Goal: Information Seeking & Learning: Check status

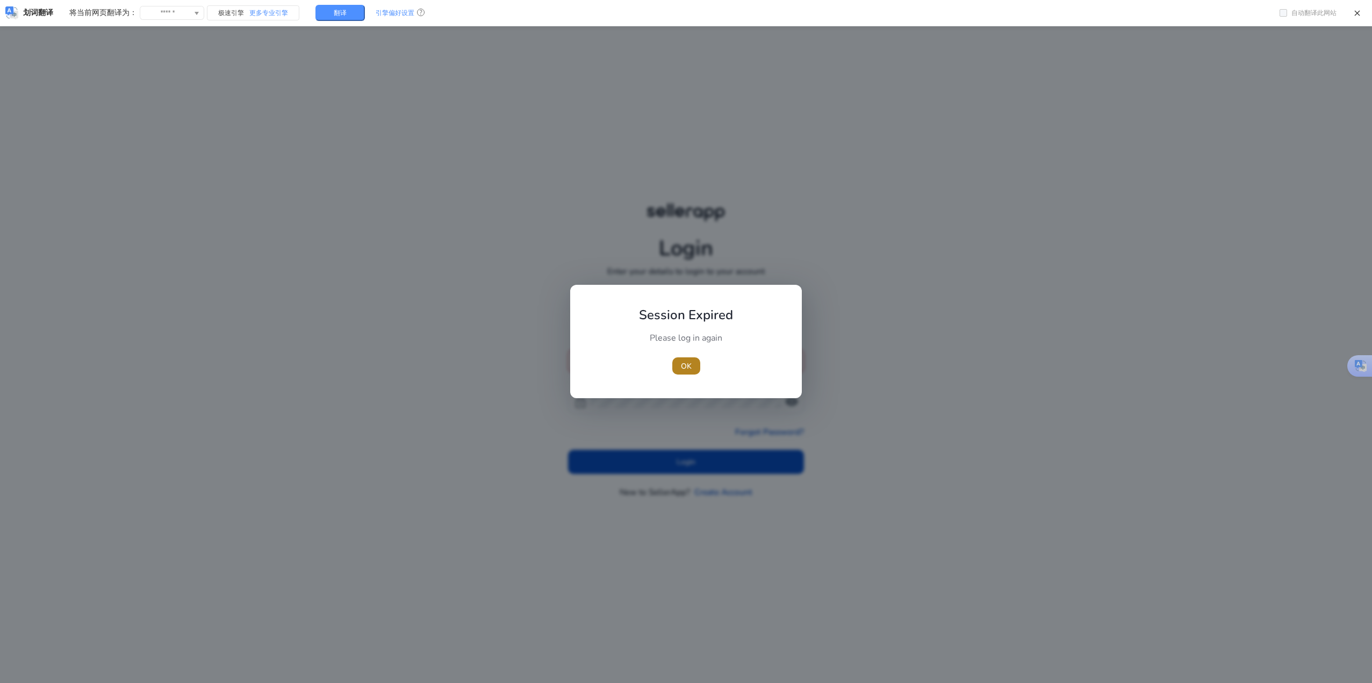
click at [689, 363] on span "OK" at bounding box center [686, 366] width 11 height 11
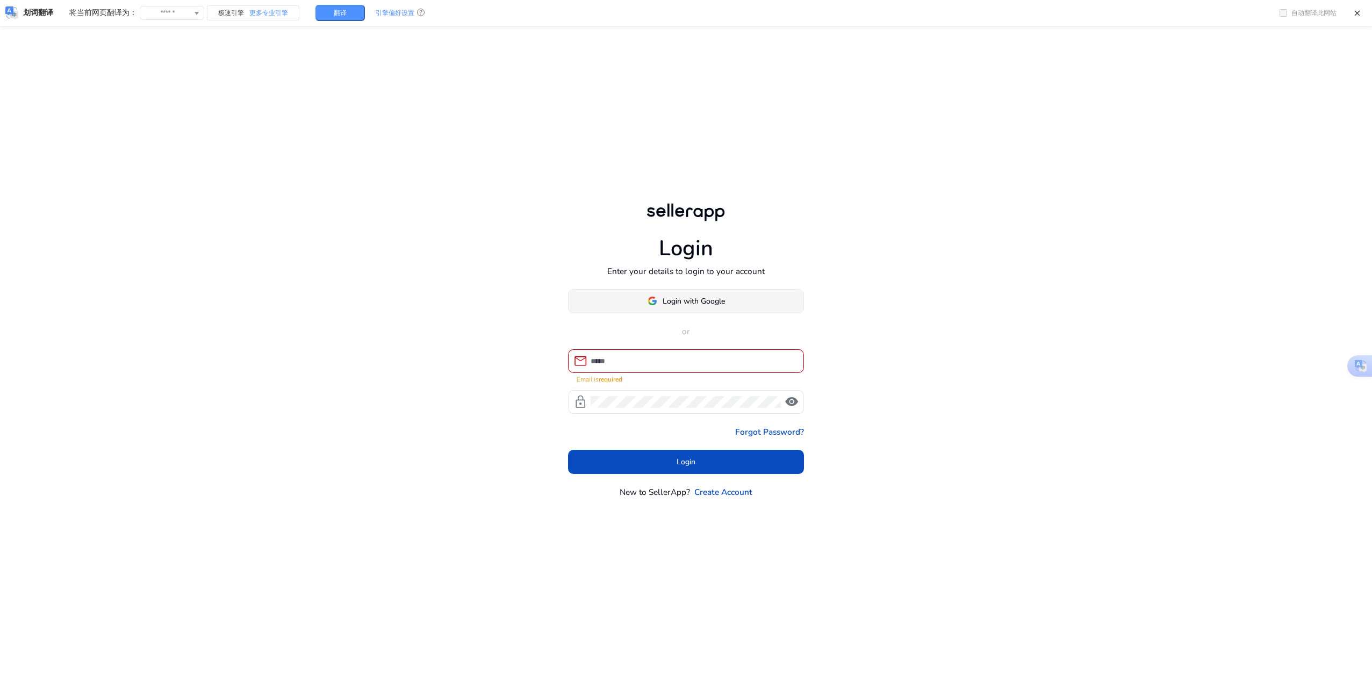
click at [722, 289] on span at bounding box center [686, 301] width 235 height 26
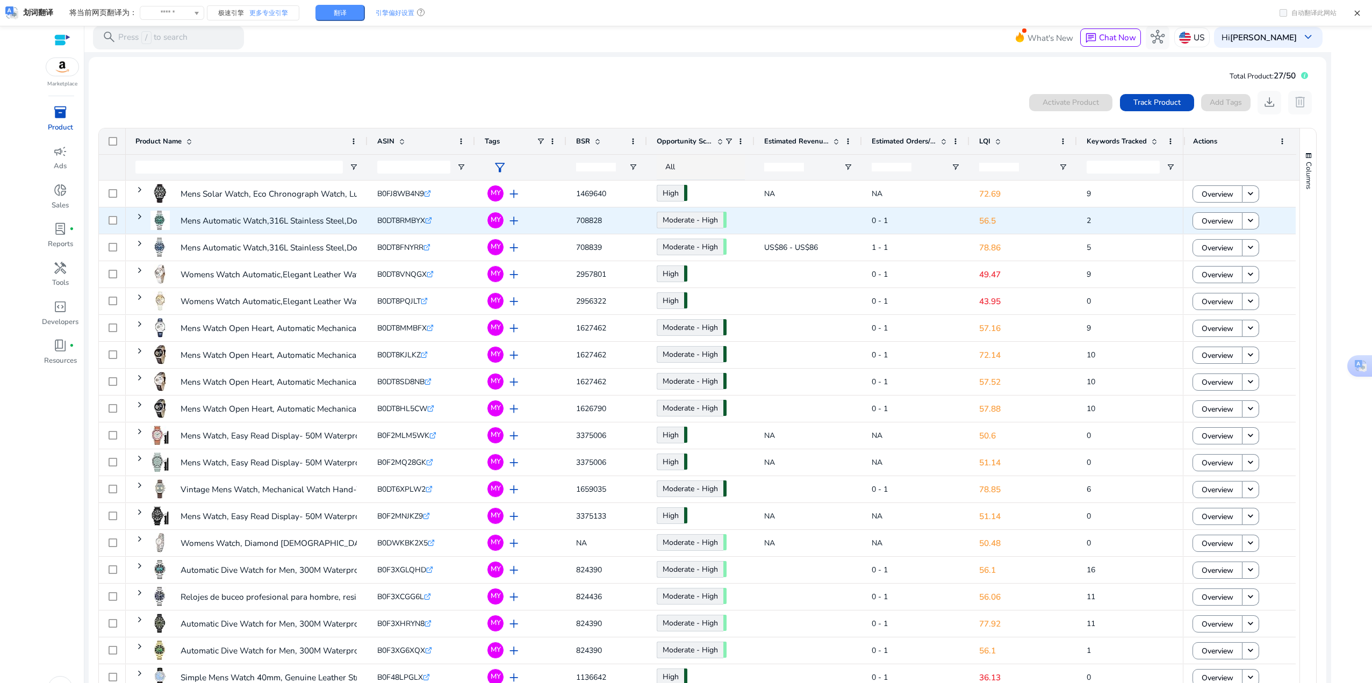
drag, startPoint x: 139, startPoint y: 219, endPoint x: 137, endPoint y: 226, distance: 7.3
click at [139, 219] on span at bounding box center [139, 216] width 9 height 9
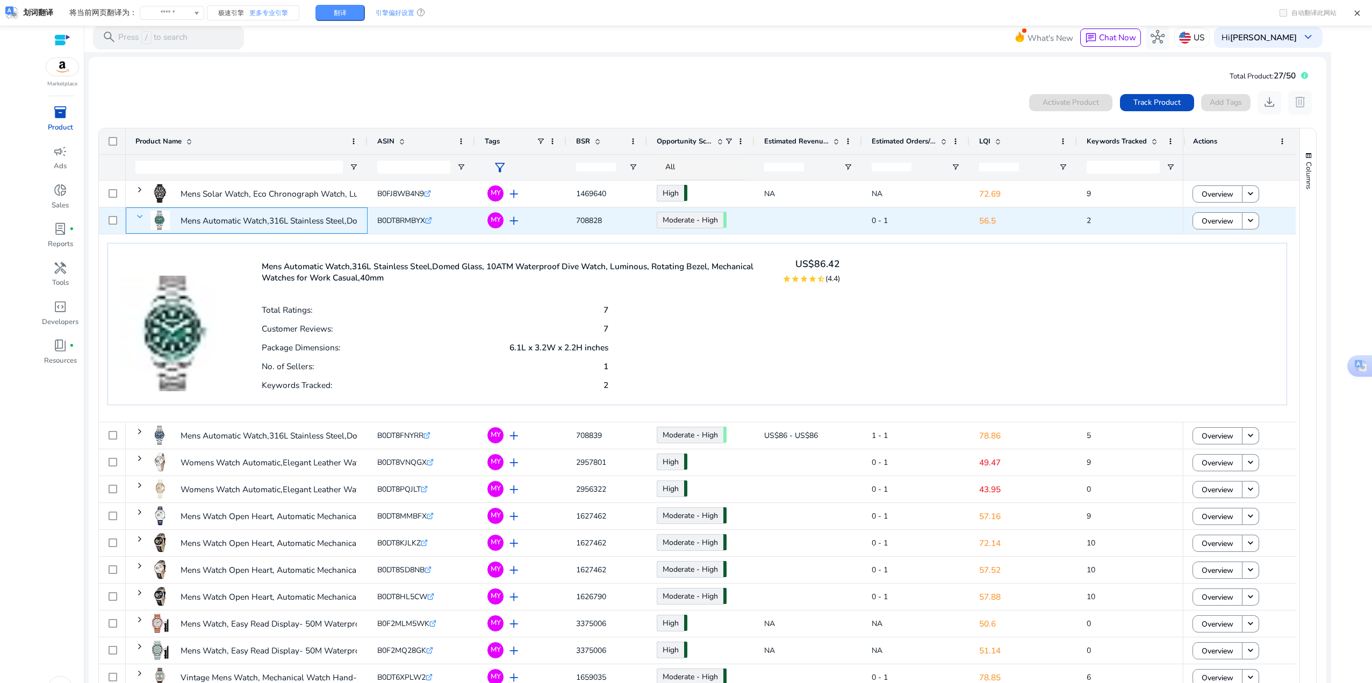
click at [139, 217] on span at bounding box center [139, 216] width 9 height 9
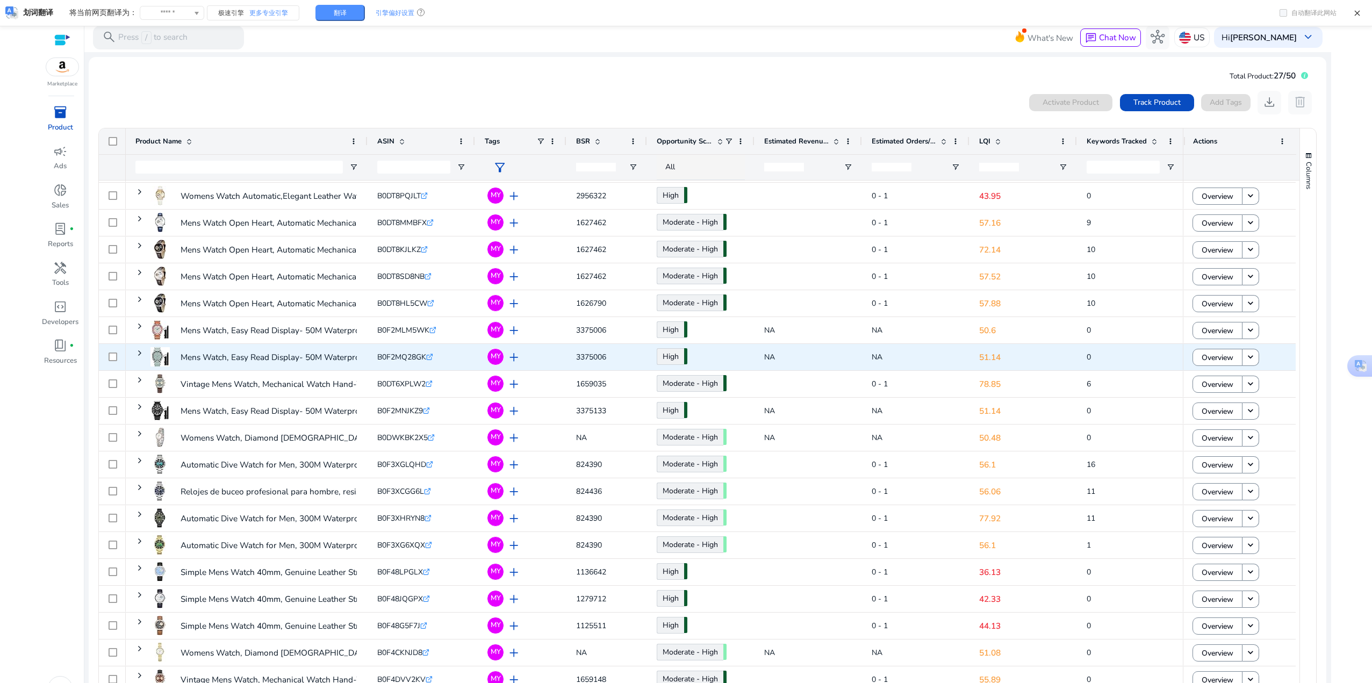
scroll to position [107, 0]
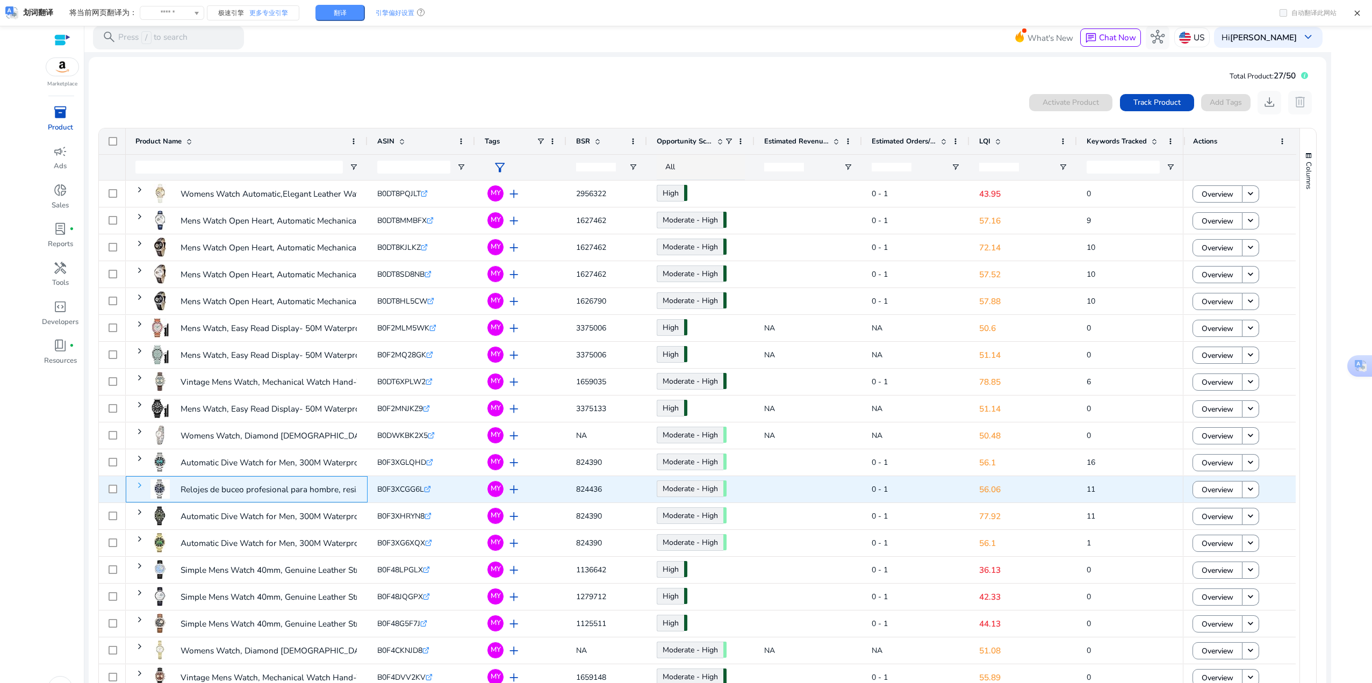
click at [139, 484] on span at bounding box center [139, 485] width 9 height 9
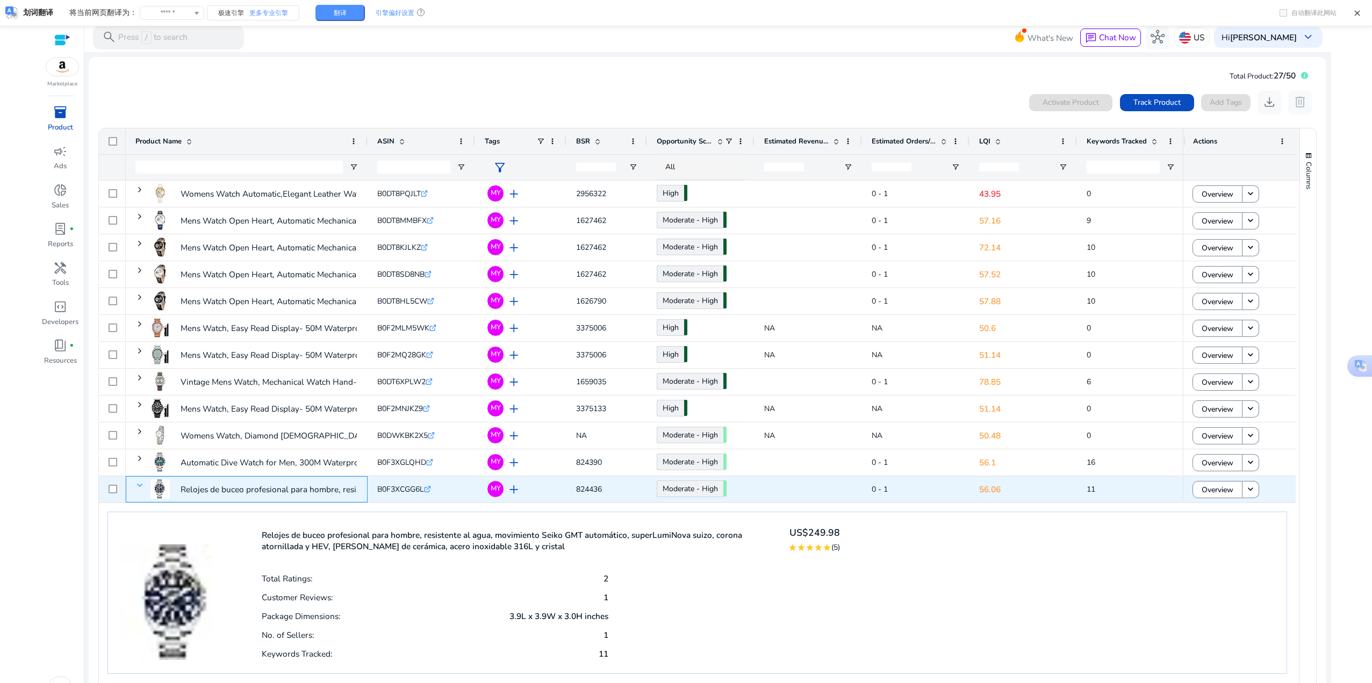
click at [139, 484] on span at bounding box center [139, 485] width 9 height 9
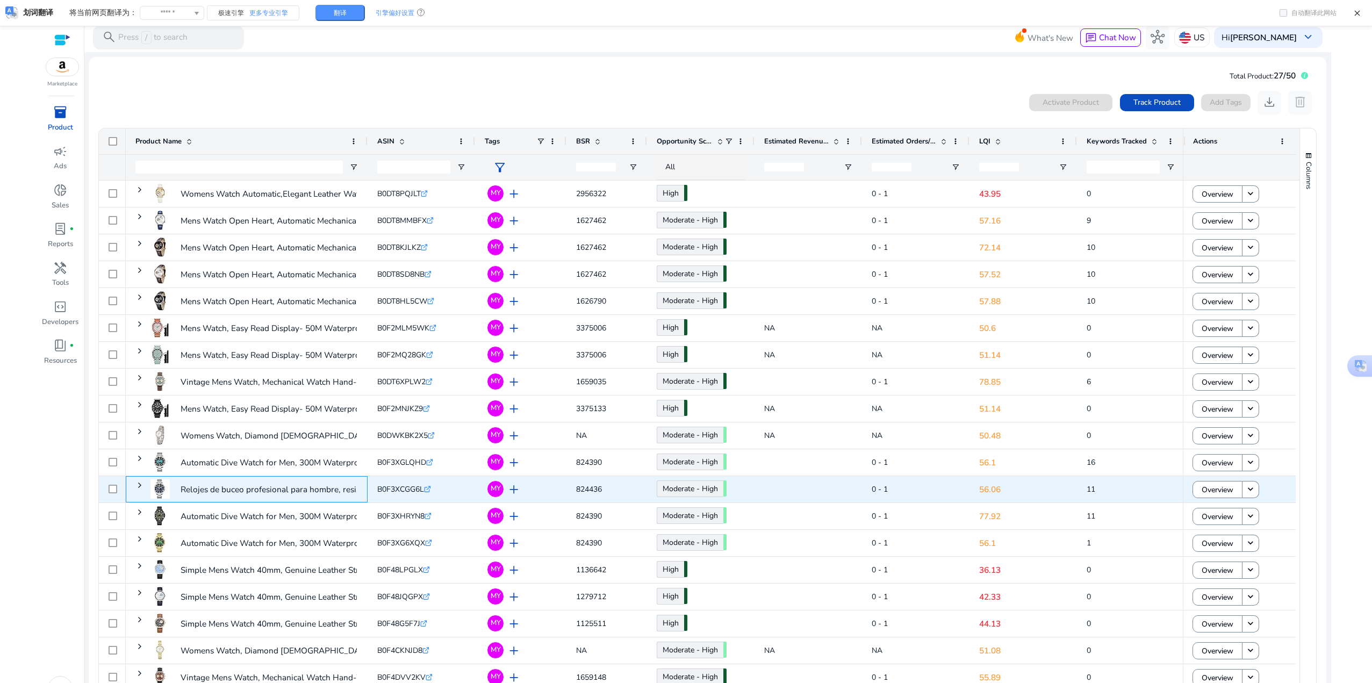
click at [139, 484] on span at bounding box center [139, 485] width 9 height 9
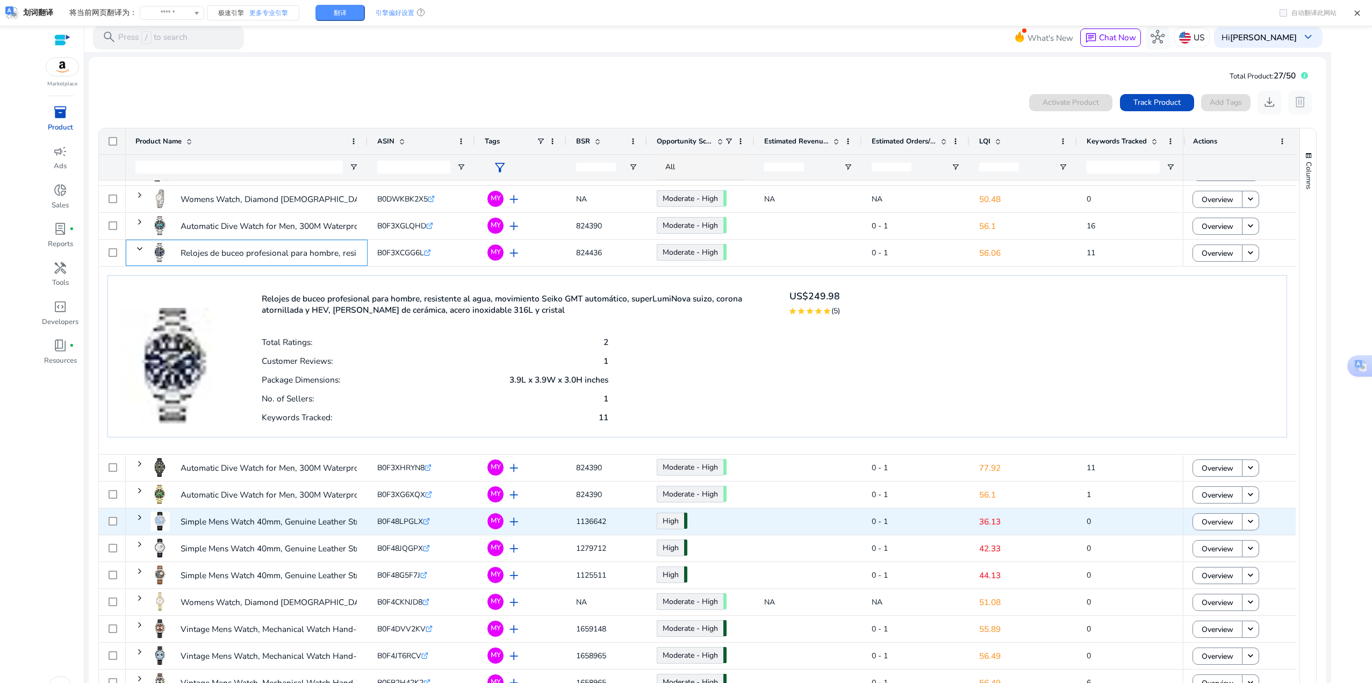
scroll to position [351, 0]
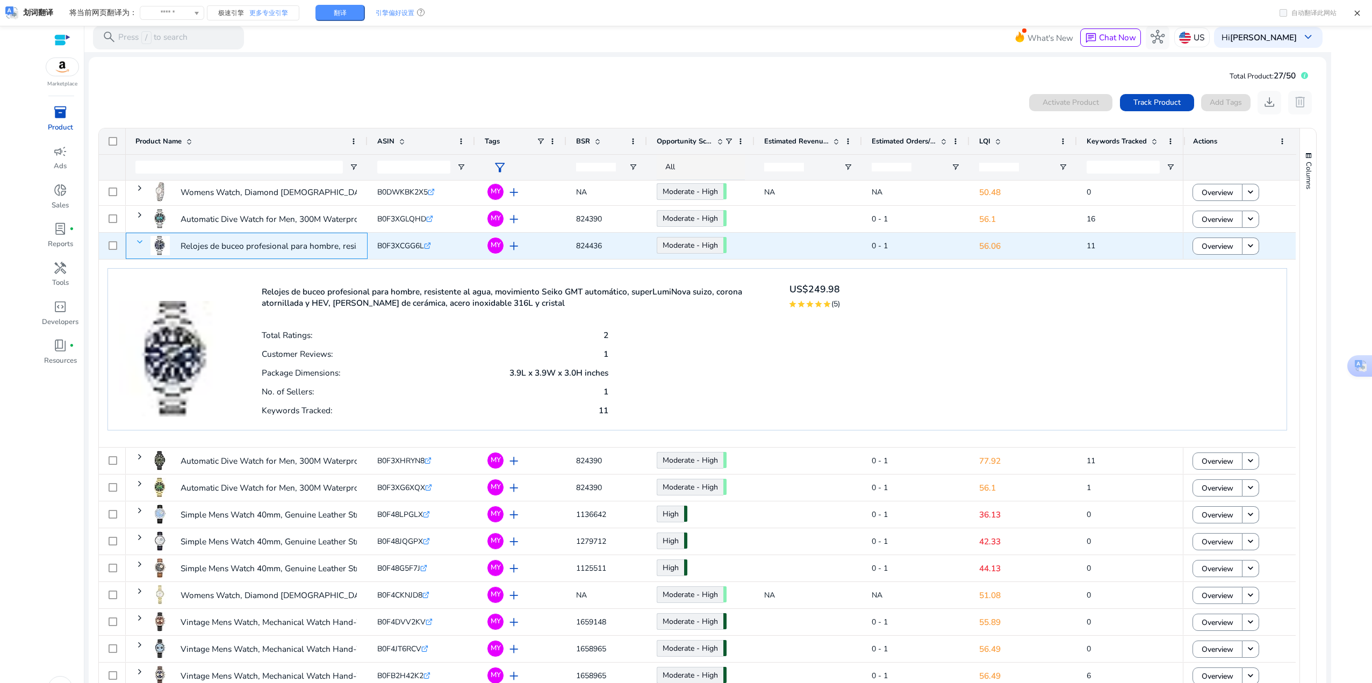
click at [137, 243] on span at bounding box center [139, 242] width 9 height 9
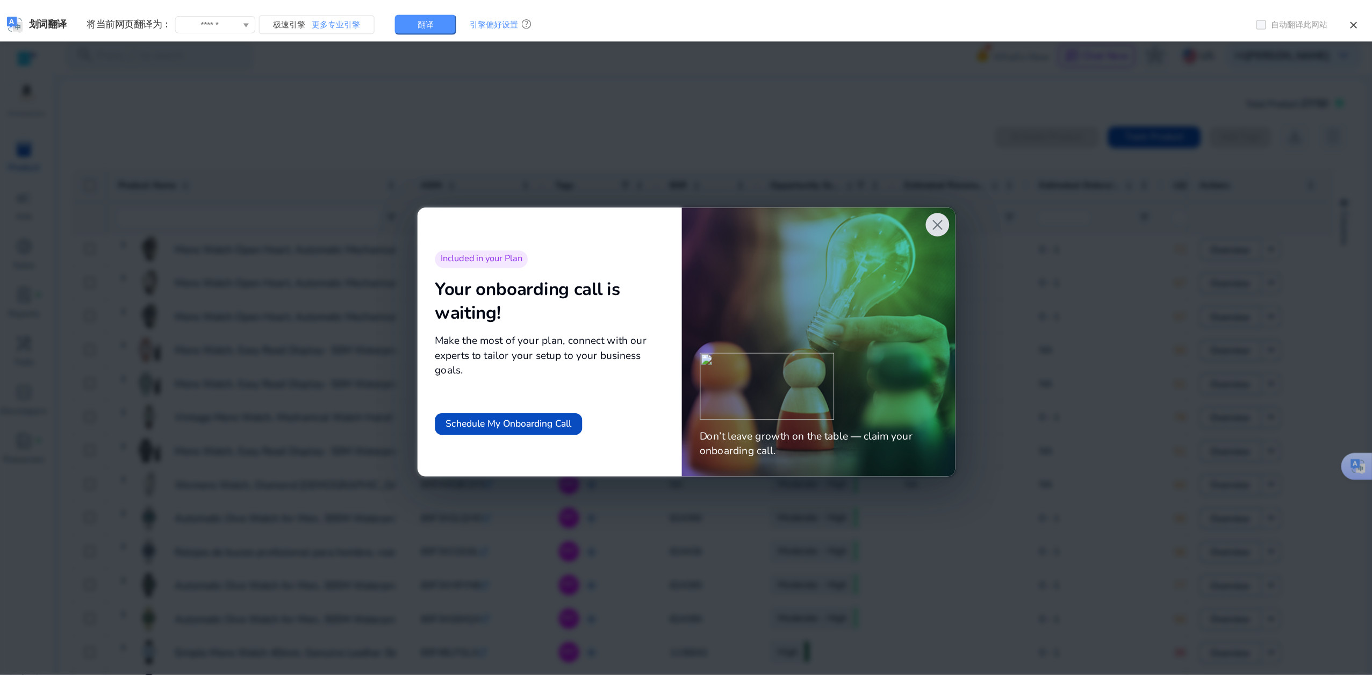
scroll to position [162, 0]
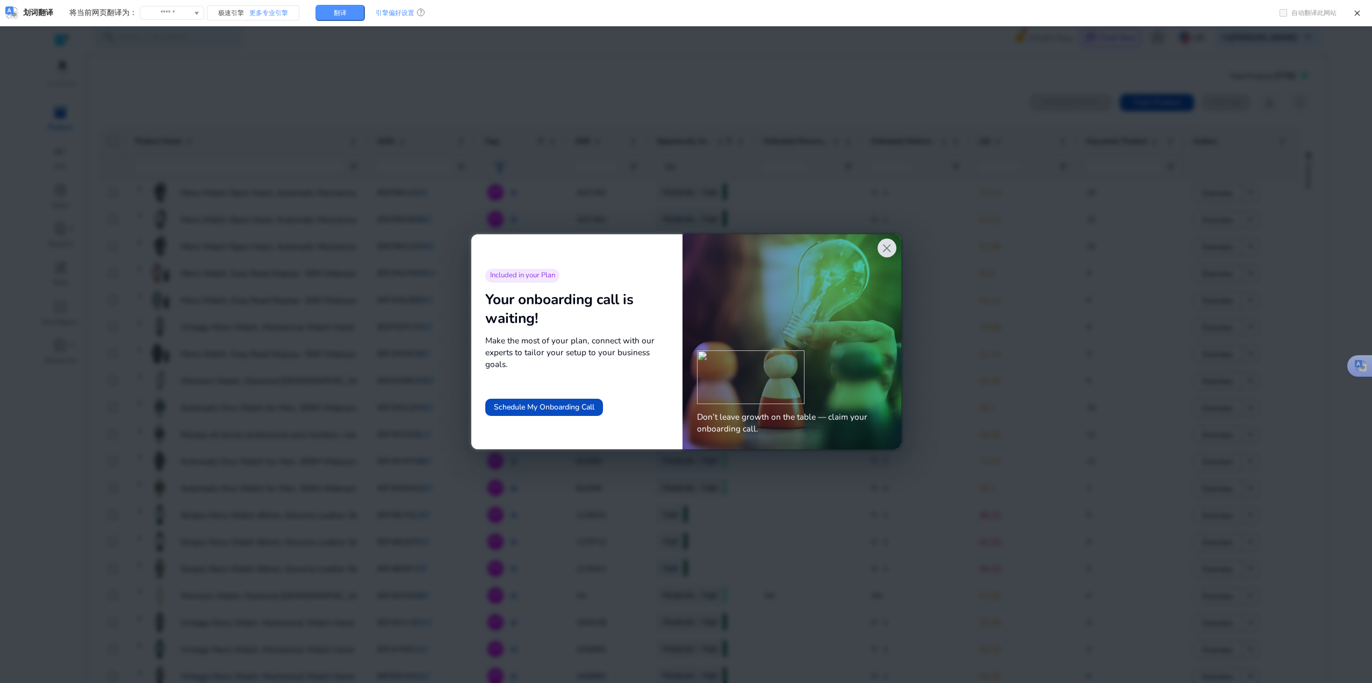
click at [887, 247] on span "close" at bounding box center [887, 248] width 14 height 14
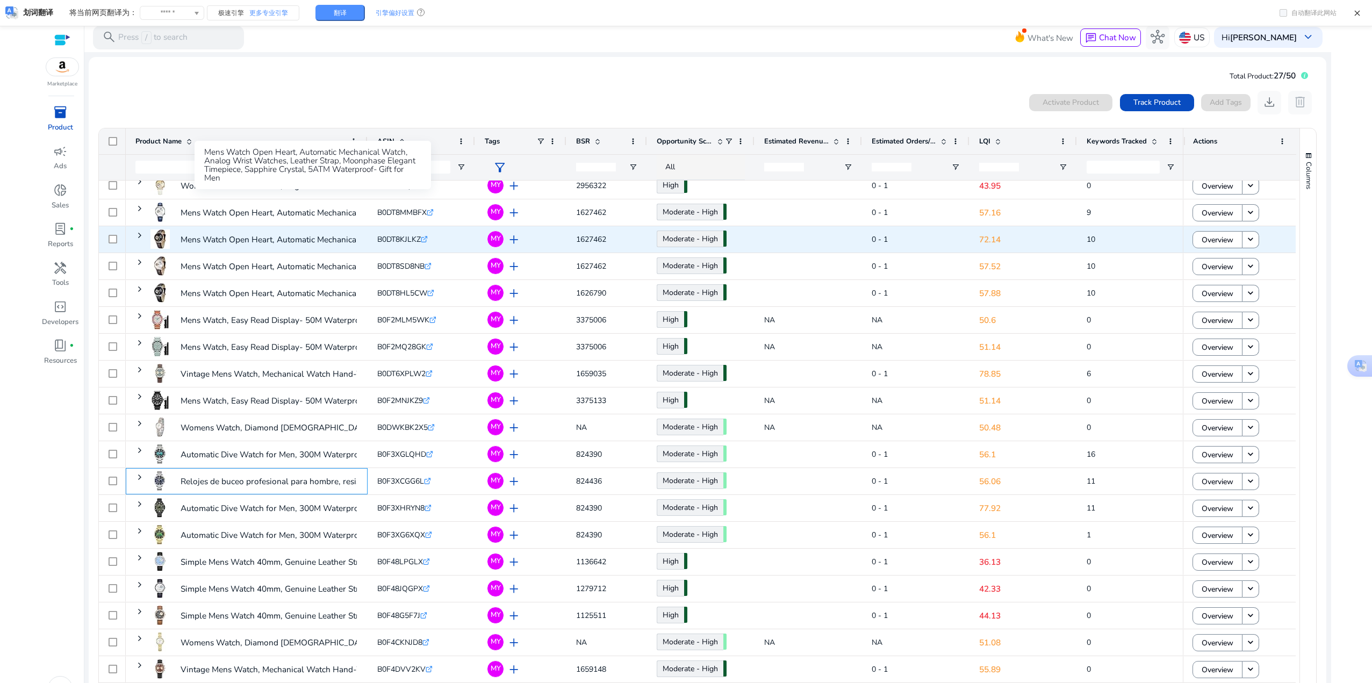
scroll to position [161, 0]
